Goal: Task Accomplishment & Management: Use online tool/utility

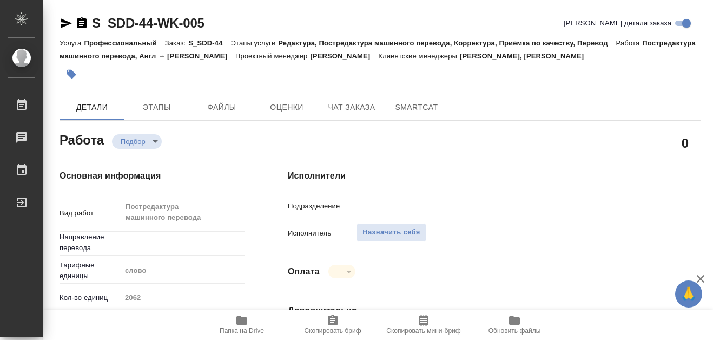
type textarea "x"
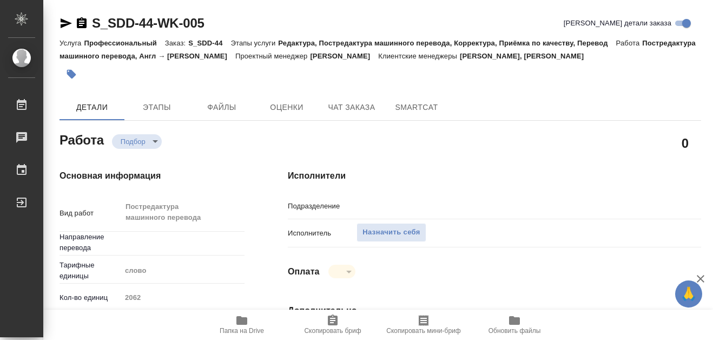
type textarea "x"
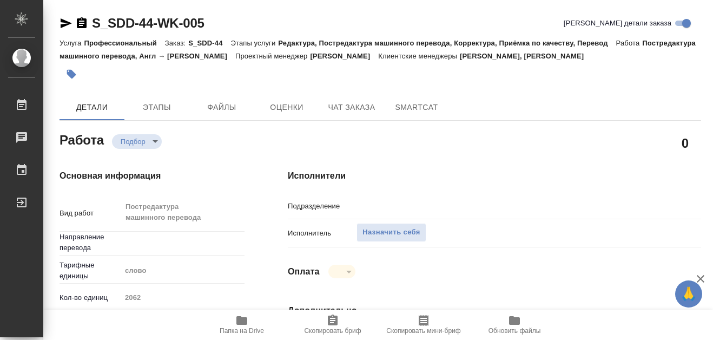
type input "Проектный офис"
type textarea "x"
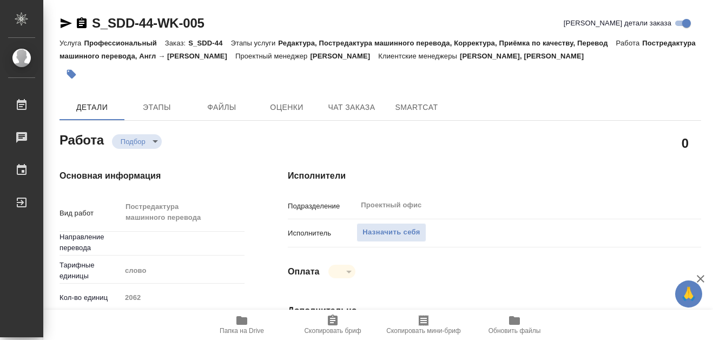
type textarea "x"
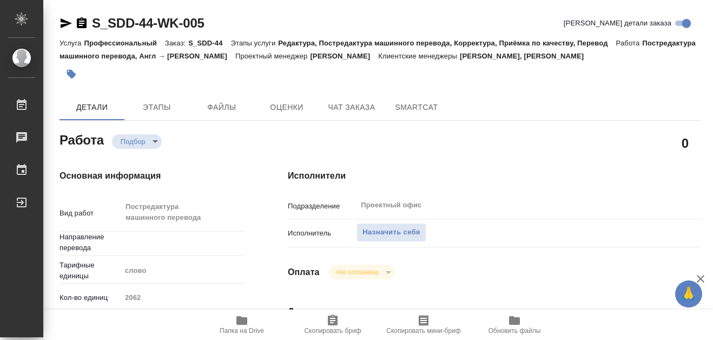
type textarea "x"
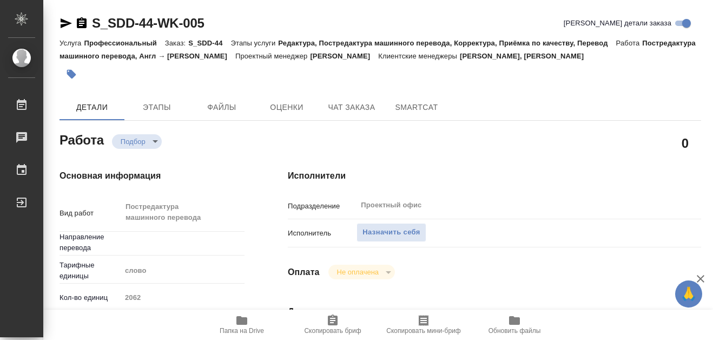
type textarea "x"
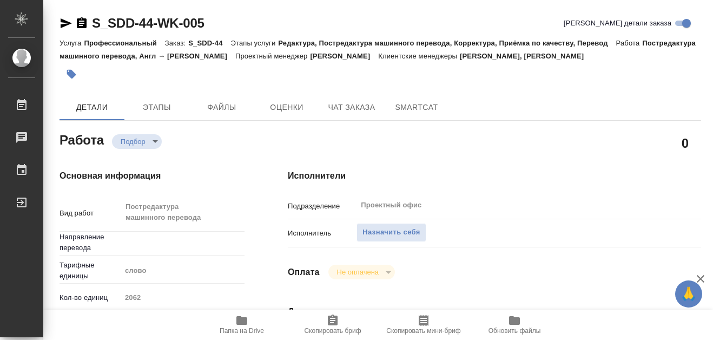
type textarea "x"
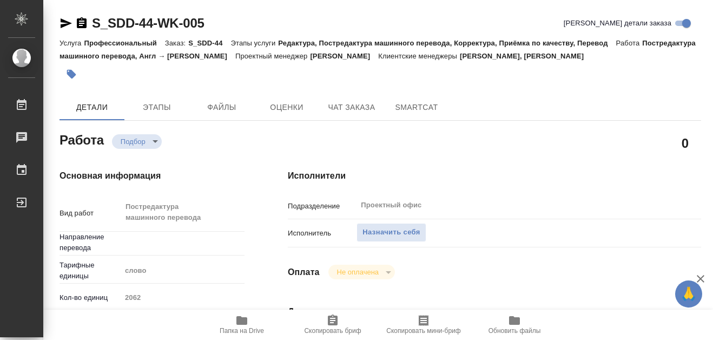
type textarea "x"
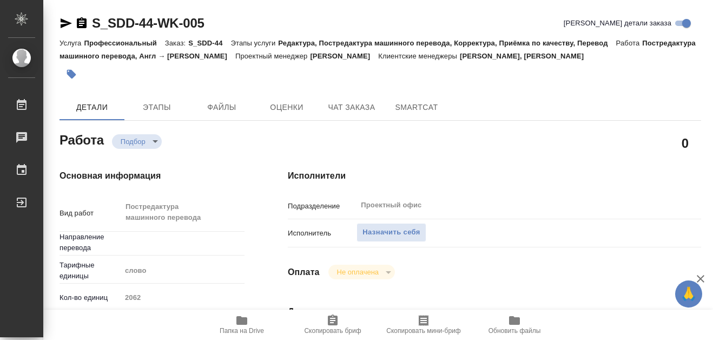
type textarea "x"
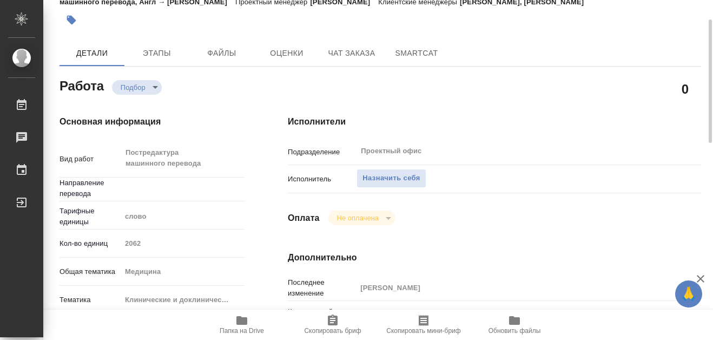
type textarea "x"
type input "англ-рус"
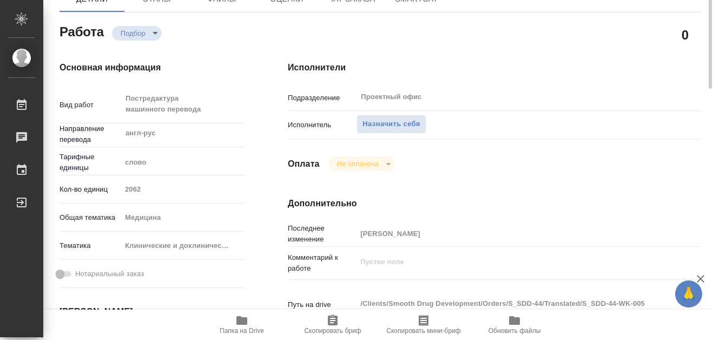
type textarea "x"
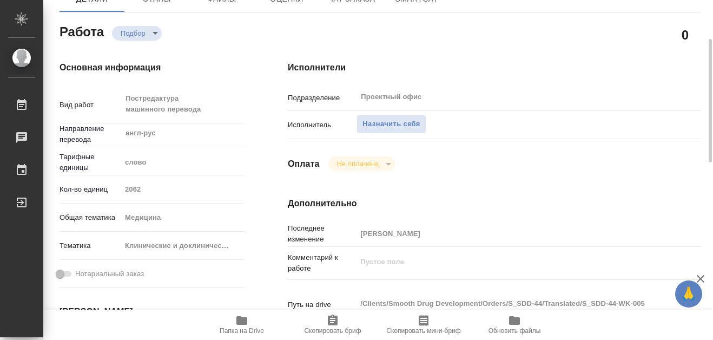
type textarea "x"
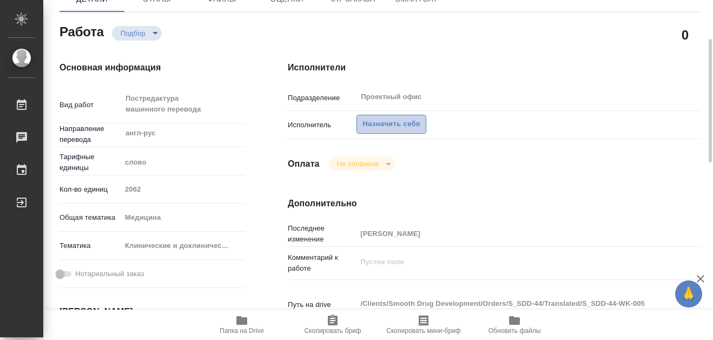
click at [419, 129] on span "Назначить себя" at bounding box center [391, 124] width 57 height 12
type textarea "x"
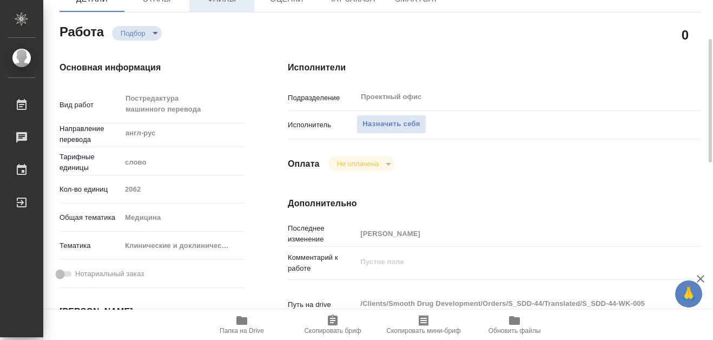
type textarea "x"
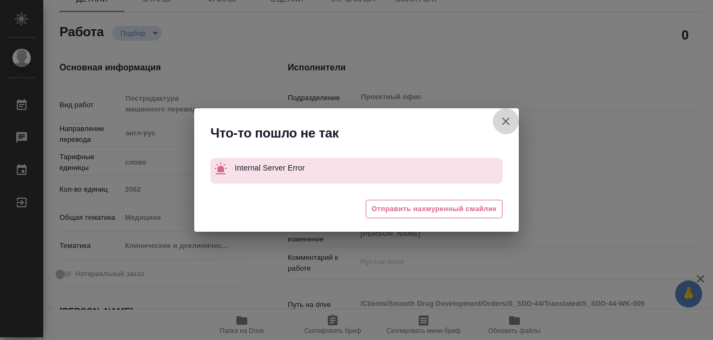
click at [507, 120] on icon "button" at bounding box center [506, 121] width 8 height 8
type textarea "x"
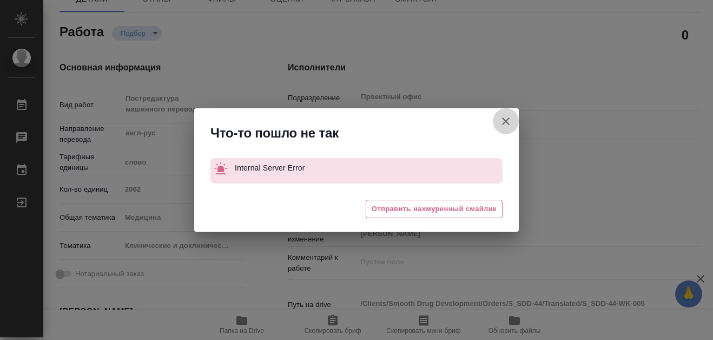
type textarea "x"
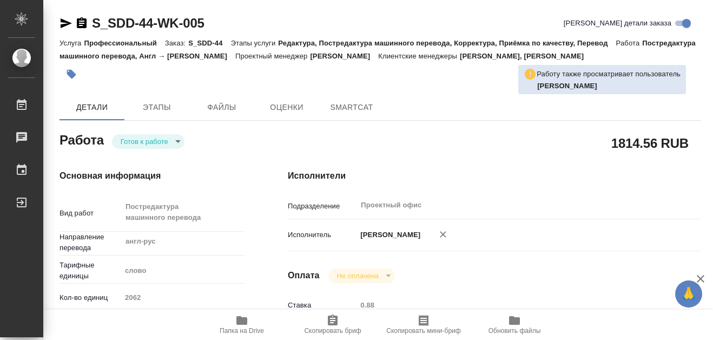
type textarea "x"
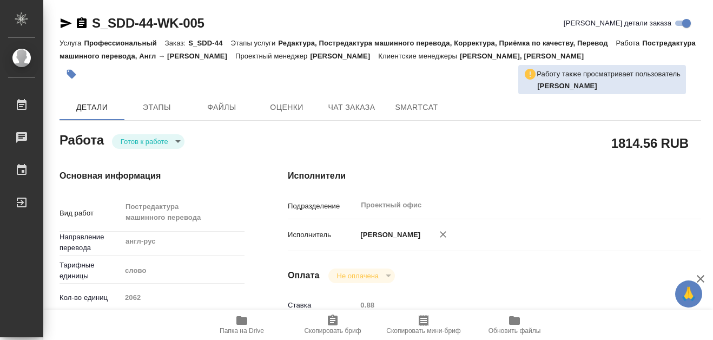
type textarea "x"
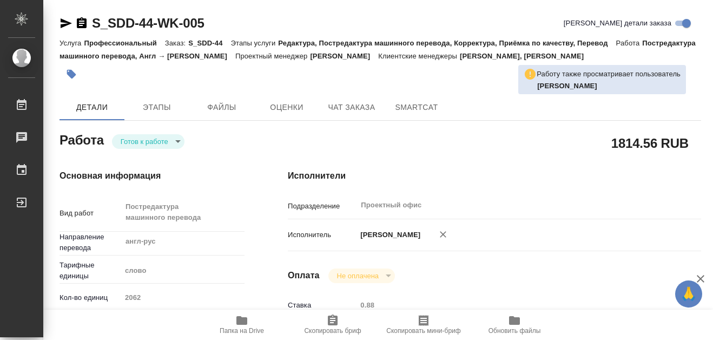
type textarea "x"
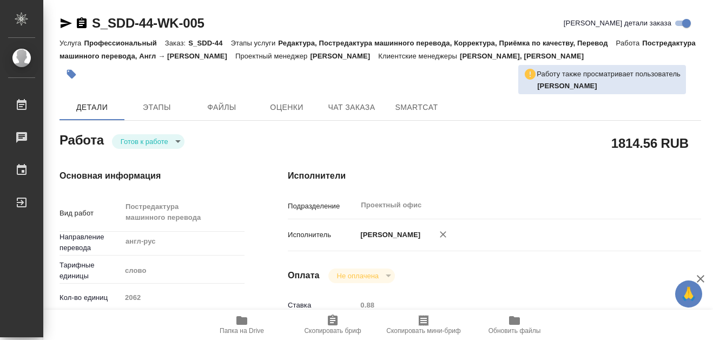
type textarea "x"
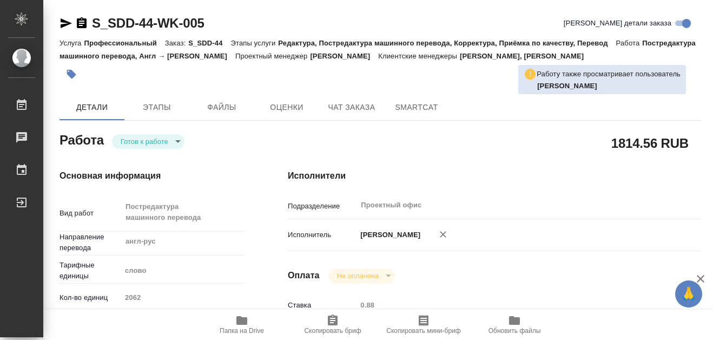
type textarea "x"
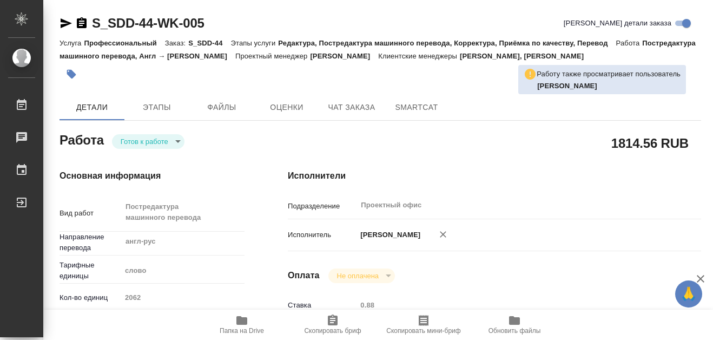
click at [179, 141] on body "🙏 .cls-1 fill:#fff; AWATERA [PERSON_NAME] 0 Чаты График Выйти S_SDD-44-WK-005 К…" at bounding box center [356, 170] width 713 height 340
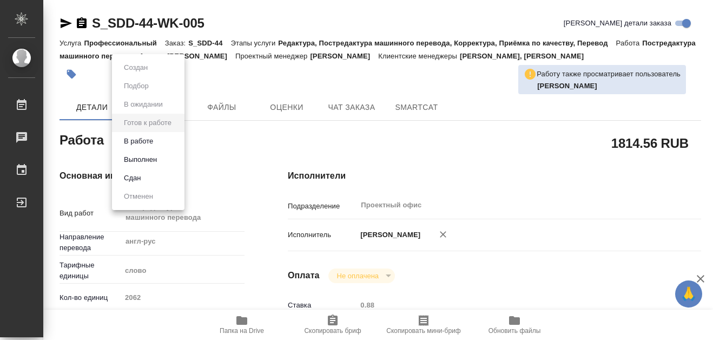
click at [156, 142] on button "В работе" at bounding box center [139, 141] width 36 height 12
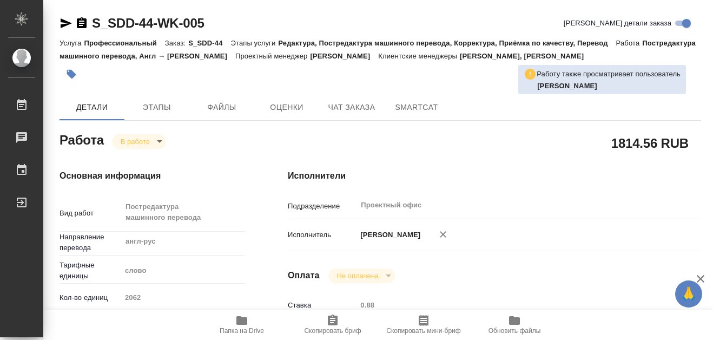
type textarea "x"
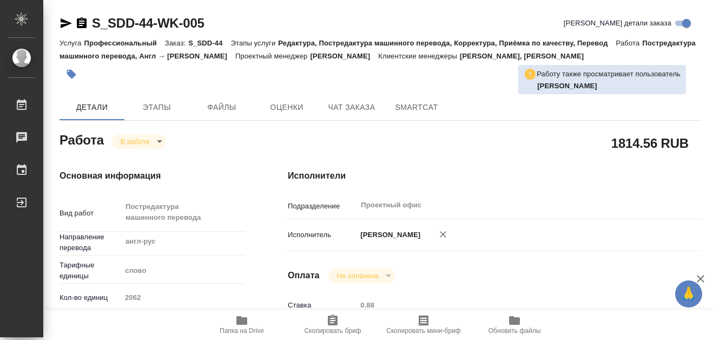
type textarea "x"
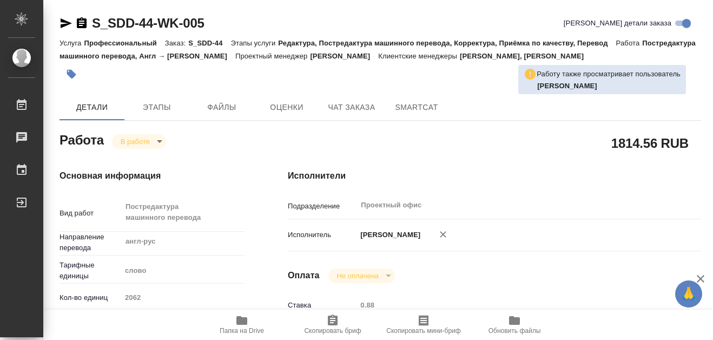
type textarea "x"
